Goal: Task Accomplishment & Management: Manage account settings

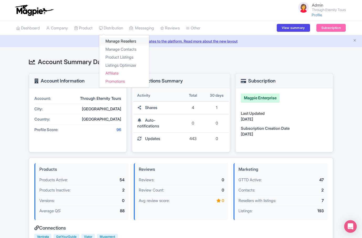
click at [120, 42] on link "Manage Resellers" at bounding box center [124, 41] width 50 height 8
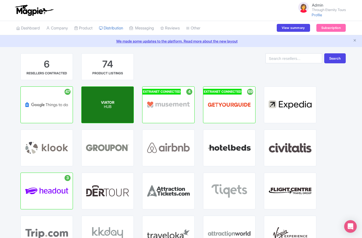
click at [111, 105] on p "HUB" at bounding box center [107, 107] width 13 height 4
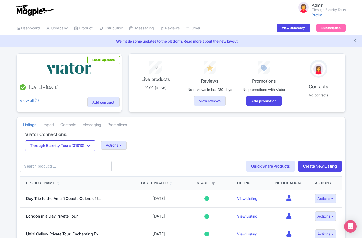
scroll to position [147, 0]
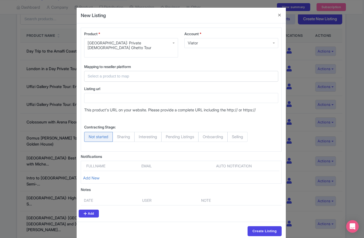
click at [264, 73] on input "text" at bounding box center [178, 76] width 181 height 6
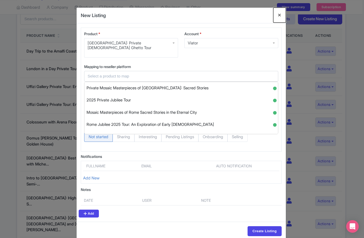
click at [277, 14] on button "Close" at bounding box center [279, 15] width 13 height 15
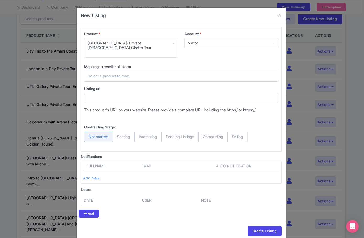
click at [216, 73] on input "text" at bounding box center [178, 76] width 181 height 6
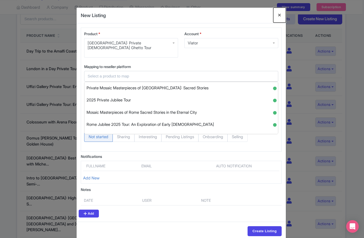
click at [276, 15] on button "Close" at bounding box center [279, 15] width 13 height 15
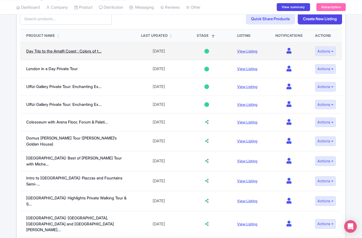
click at [73, 52] on link "Day Trip to the Amalfi Coast : Colors of t..." at bounding box center [63, 51] width 75 height 5
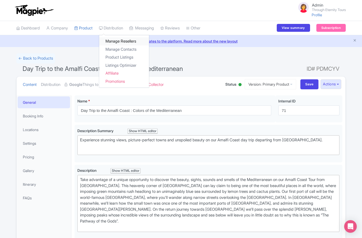
click at [115, 41] on link "Manage Resellers" at bounding box center [124, 41] width 50 height 8
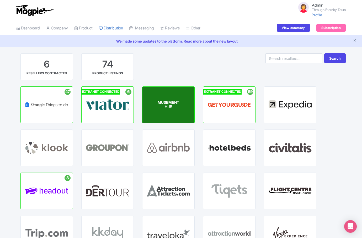
click at [152, 109] on div "MUSEMENT HUB" at bounding box center [168, 105] width 52 height 36
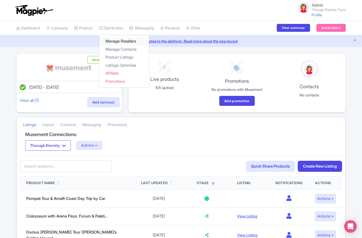
click at [123, 41] on link "Manage Resellers" at bounding box center [124, 41] width 50 height 8
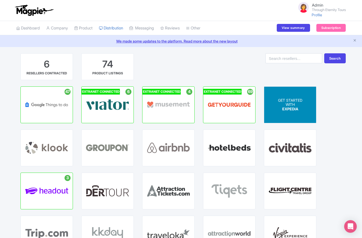
click at [278, 109] on div "GET STARTED WITH EXPEDIA" at bounding box center [290, 104] width 24 height 13
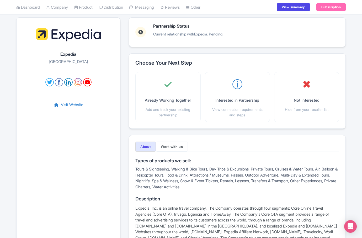
scroll to position [26, 0]
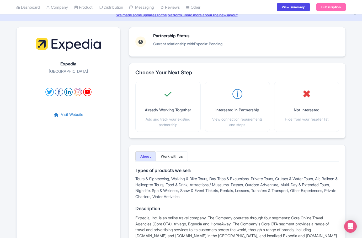
click at [160, 47] on div "Partnership Status Current relationship with Expedia : Pending" at bounding box center [187, 42] width 69 height 17
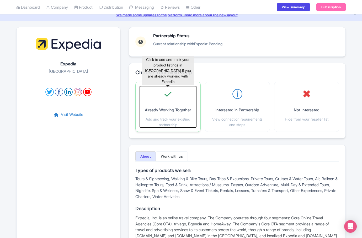
click at [156, 102] on div "✓ Already Working Together Add and track your existing partnership" at bounding box center [168, 106] width 56 height 41
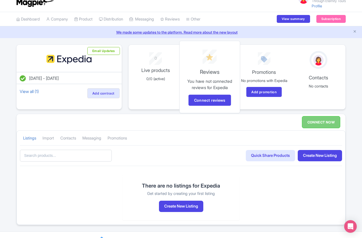
scroll to position [14, 0]
